Goal: Go to known website: Access a specific website the user already knows

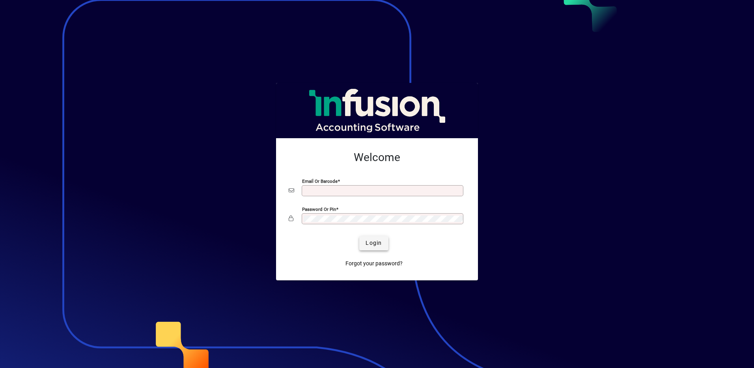
type input "**********"
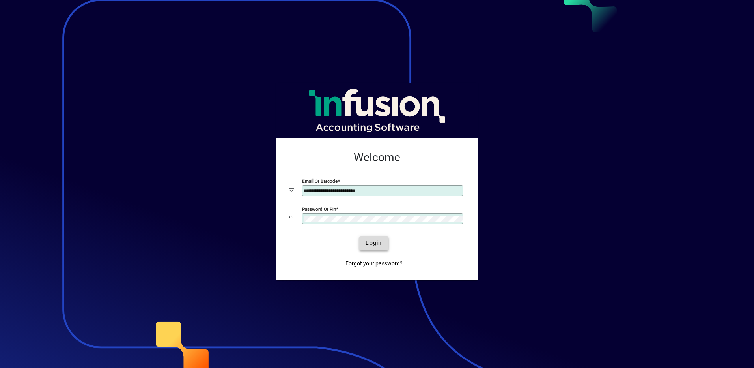
click at [376, 243] on span "Login" at bounding box center [374, 243] width 16 height 8
